Goal: Navigation & Orientation: Find specific page/section

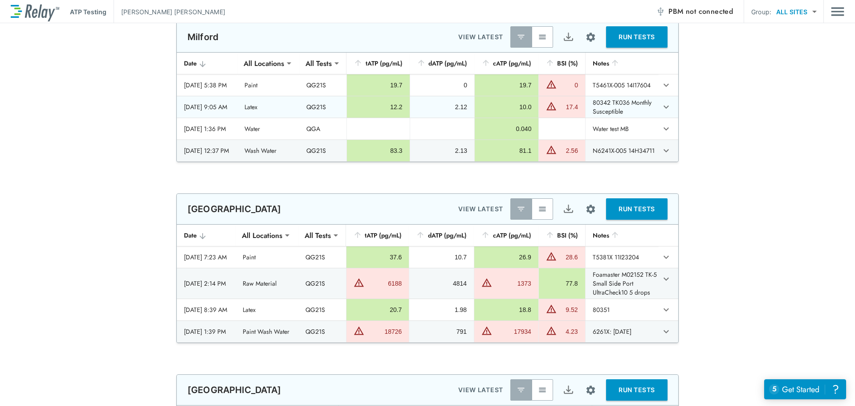
scroll to position [534, 0]
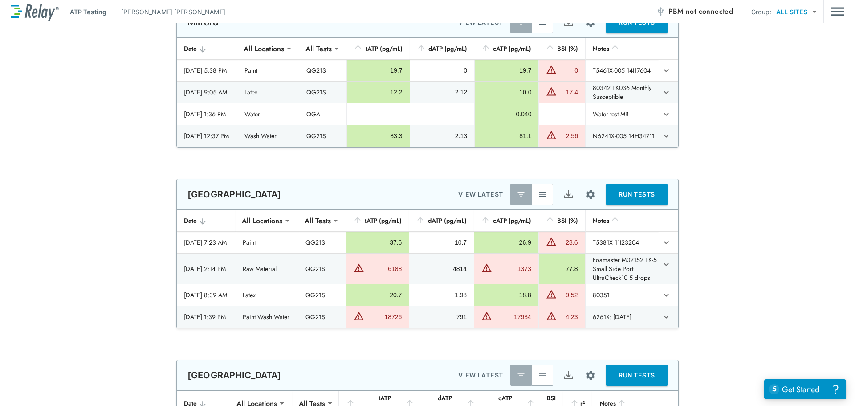
click at [540, 203] on button "button" at bounding box center [542, 193] width 21 height 21
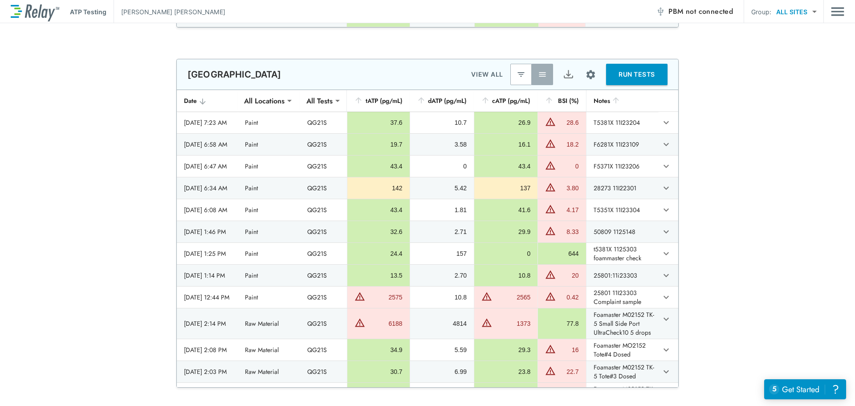
scroll to position [623, 0]
